Goal: Find contact information: Find contact information

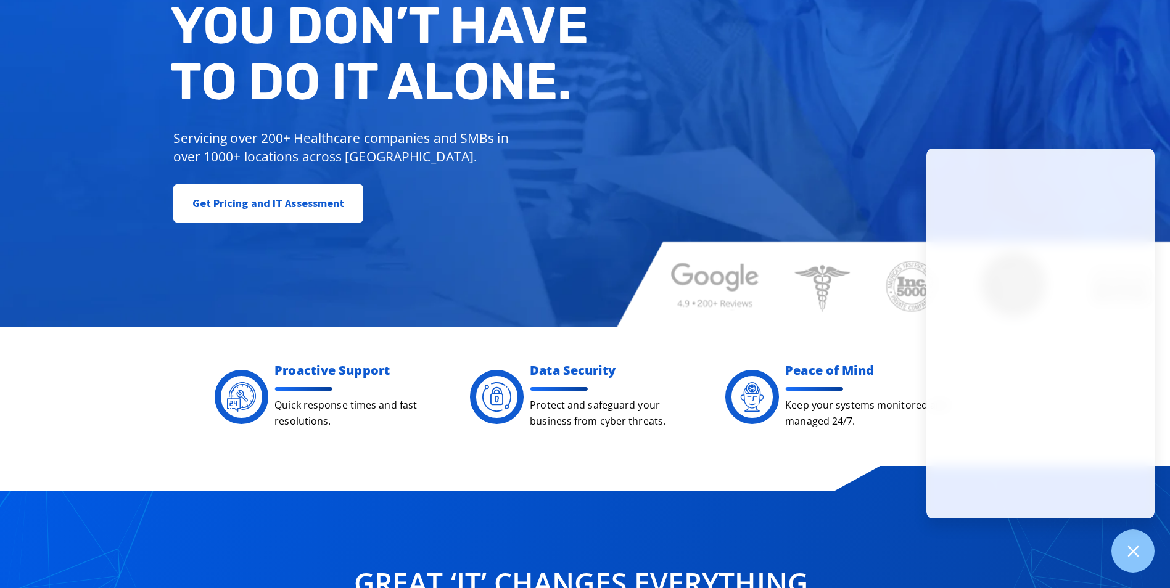
scroll to position [247, 0]
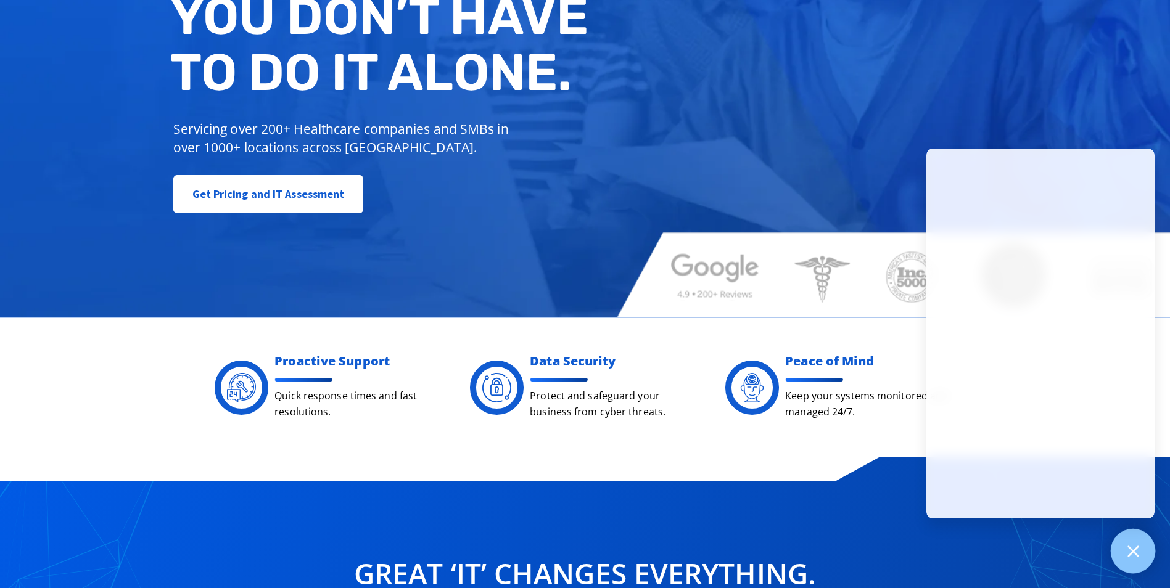
click at [1136, 544] on icon at bounding box center [1133, 551] width 16 height 16
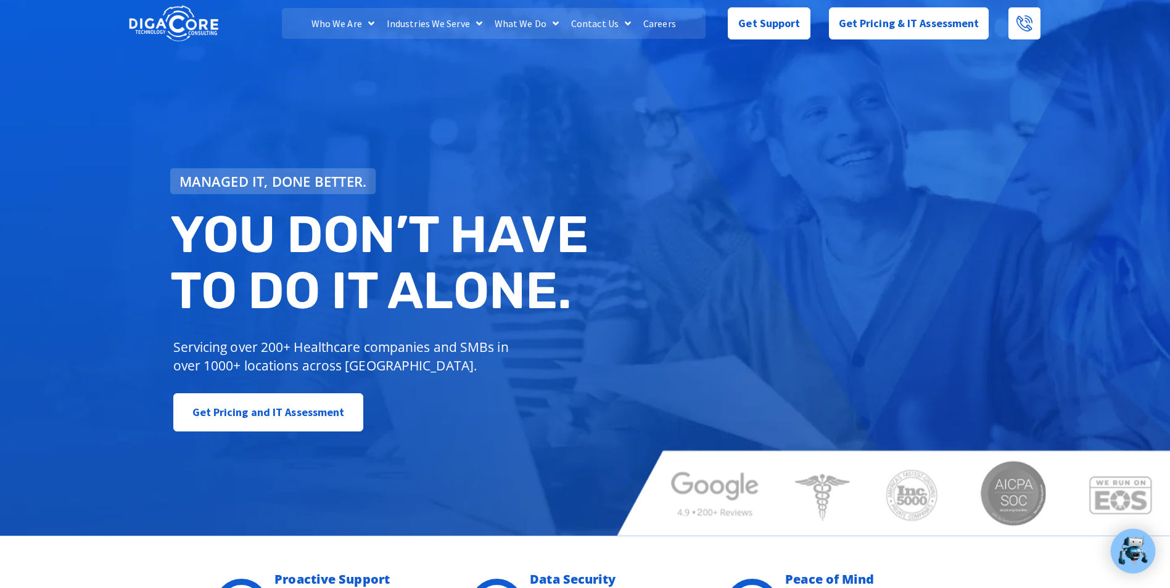
scroll to position [0, 0]
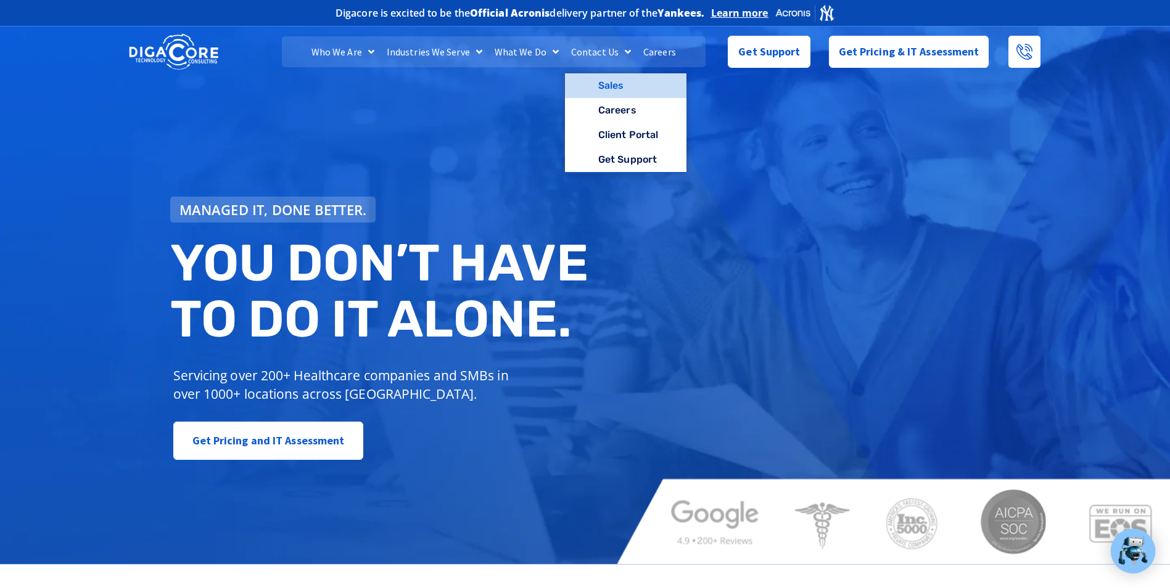
click at [603, 88] on link "Sales" at bounding box center [626, 85] width 122 height 25
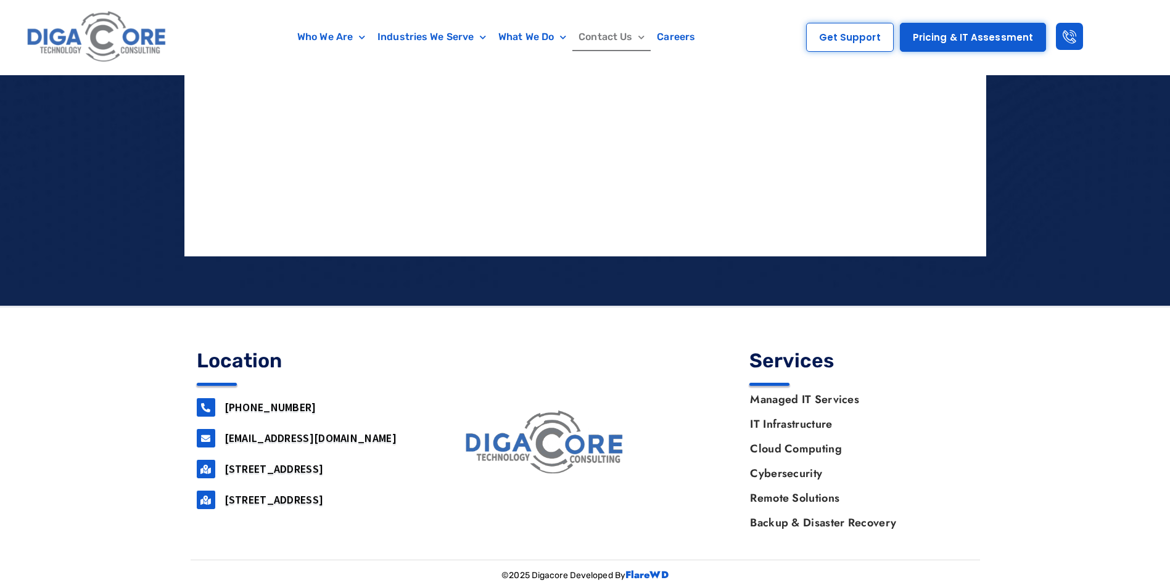
scroll to position [1335, 0]
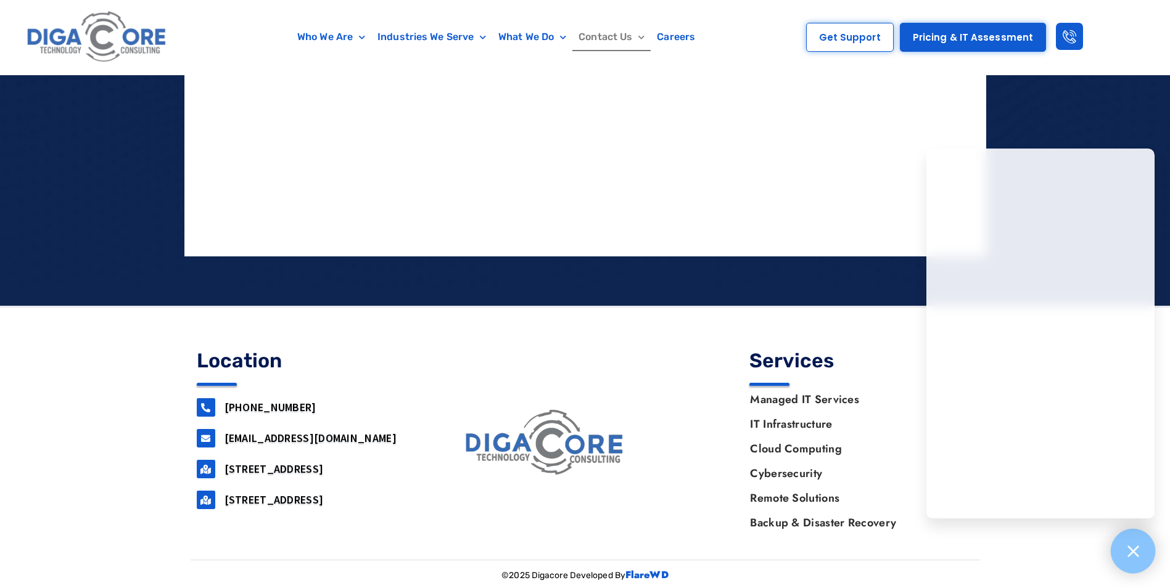
click at [1129, 548] on icon at bounding box center [1133, 551] width 11 height 11
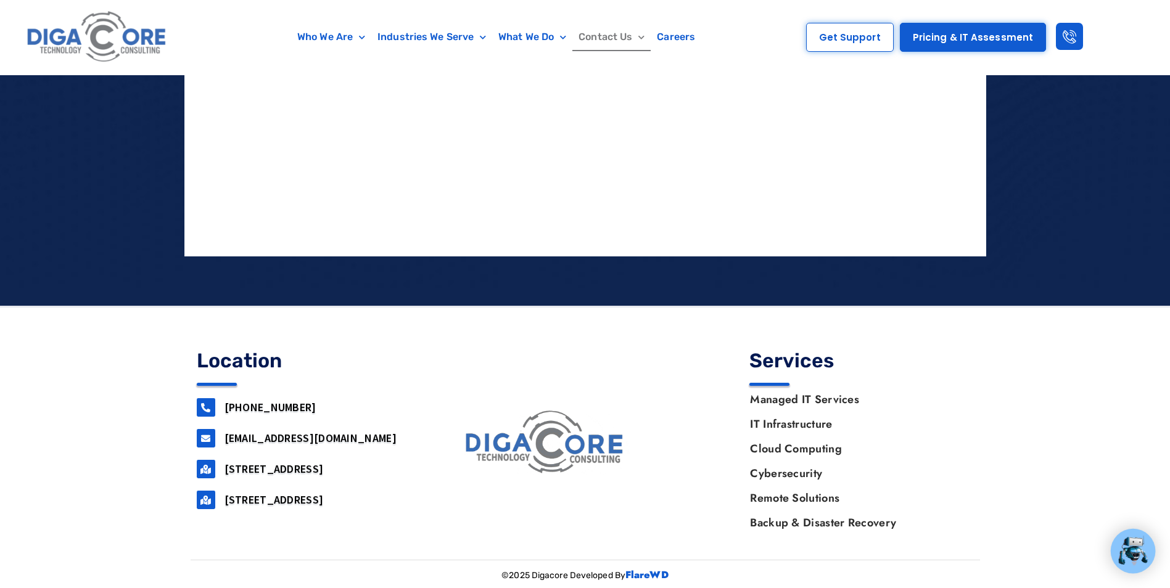
drag, startPoint x: 294, startPoint y: 407, endPoint x: 225, endPoint y: 410, distance: 69.8
click at [225, 410] on h3 "[PHONE_NUMBER]" at bounding box center [323, 407] width 197 height 14
copy link "[PHONE_NUMBER]"
drag, startPoint x: 348, startPoint y: 437, endPoint x: 225, endPoint y: 445, distance: 123.6
click at [225, 445] on h3 "[EMAIL_ADDRESS][DOMAIN_NAME]" at bounding box center [323, 438] width 197 height 14
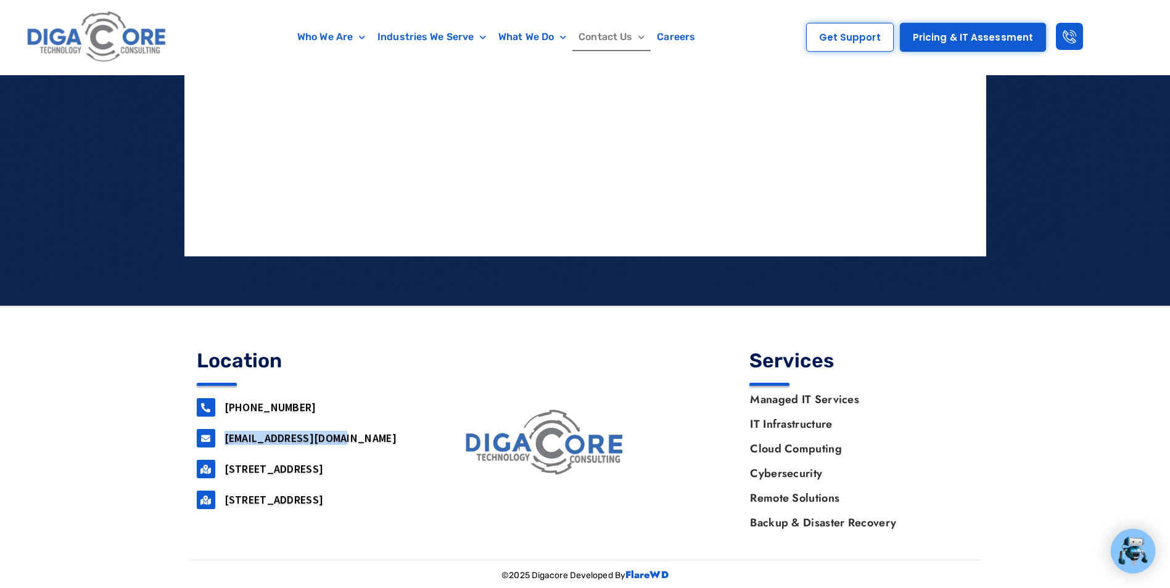
copy link "[EMAIL_ADDRESS][DOMAIN_NAME]"
click at [135, 30] on img at bounding box center [96, 37] width 147 height 62
